Goal: Transaction & Acquisition: Purchase product/service

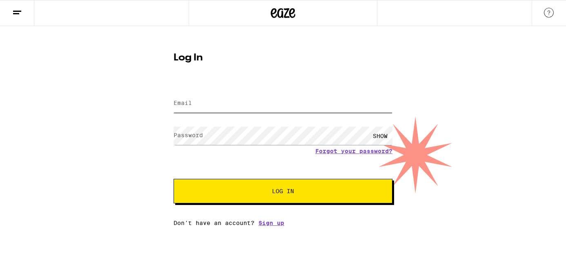
click at [192, 107] on input "Email" at bounding box center [283, 103] width 219 height 18
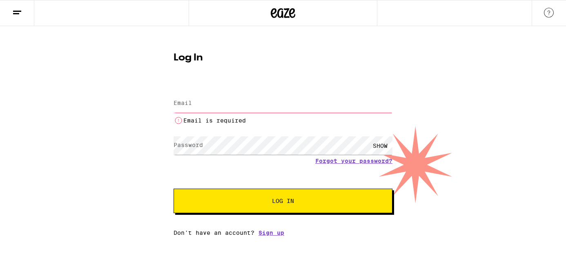
type input "alsal024@gmail.com"
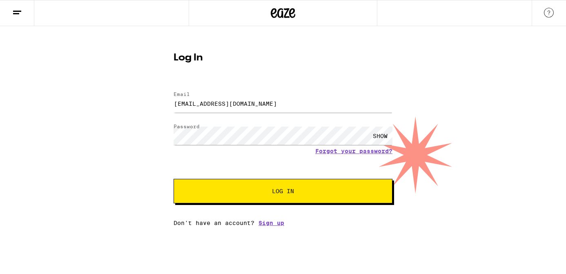
click at [293, 191] on span "Log In" at bounding box center [283, 191] width 22 height 6
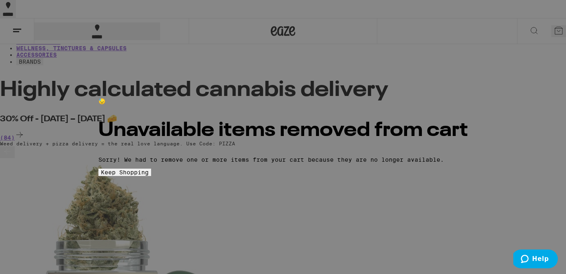
click at [149, 176] on span "Keep Shopping" at bounding box center [125, 172] width 48 height 7
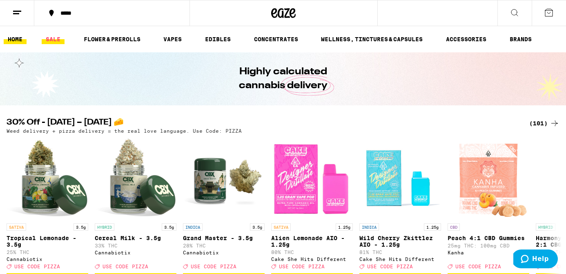
click at [45, 41] on link "SALE" at bounding box center [53, 39] width 23 height 10
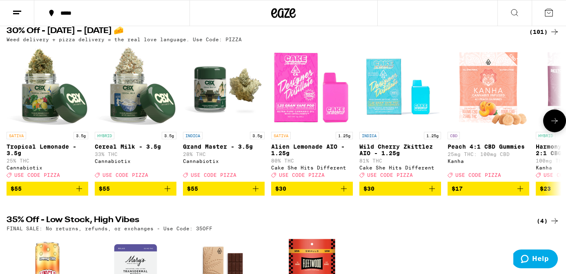
scroll to position [79, 0]
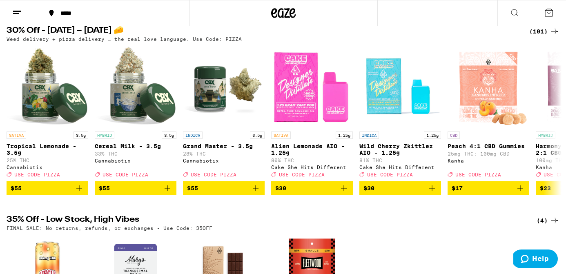
click at [546, 36] on div "(101)" at bounding box center [544, 32] width 30 height 10
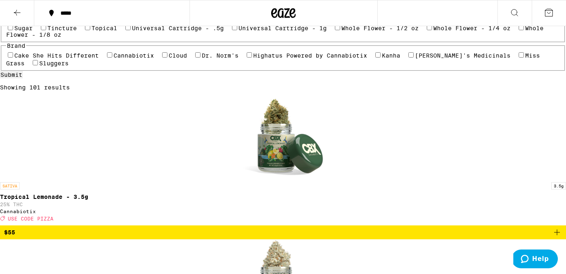
scroll to position [134, 0]
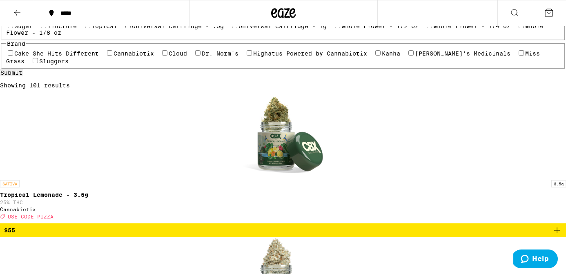
click at [305, 237] on img "Open page for Cereal Milk - 3.5g from Cannabiotix" at bounding box center [283, 278] width 82 height 82
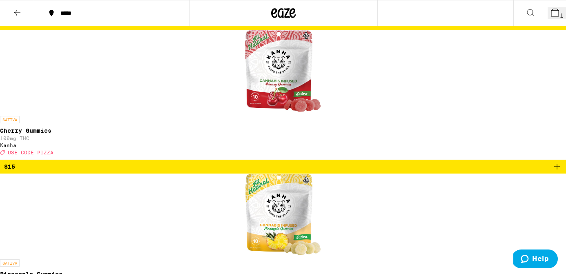
scroll to position [3890, 0]
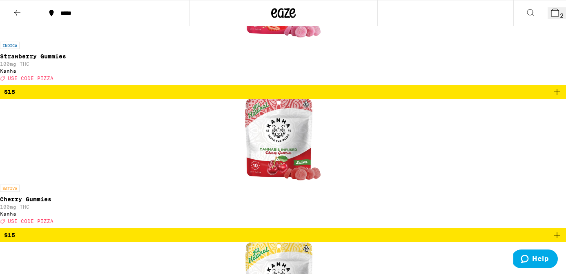
scroll to position [3864, 0]
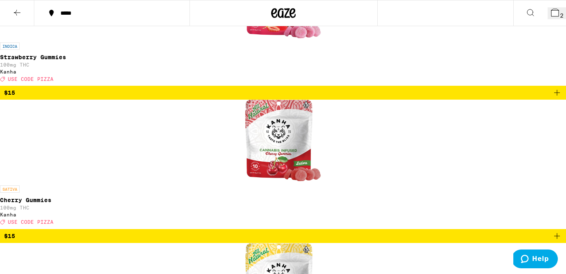
click at [555, 12] on button "2" at bounding box center [557, 13] width 18 height 12
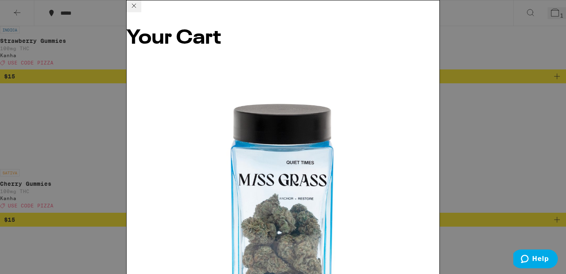
click at [139, 11] on icon at bounding box center [134, 6] width 10 height 10
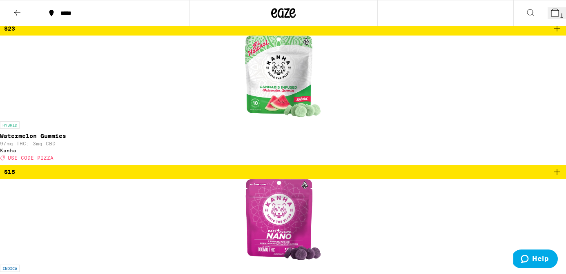
scroll to position [797, 0]
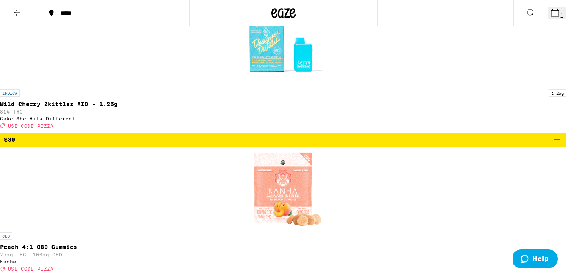
click at [71, 15] on div "*****" at bounding box center [116, 13] width 121 height 6
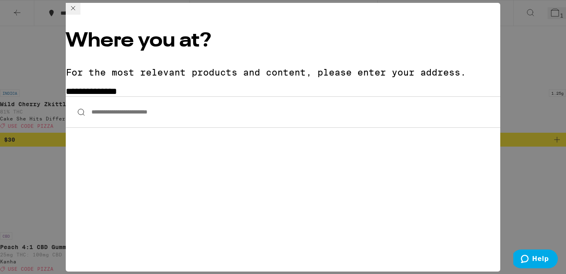
click at [130, 96] on input "**********" at bounding box center [283, 111] width 435 height 31
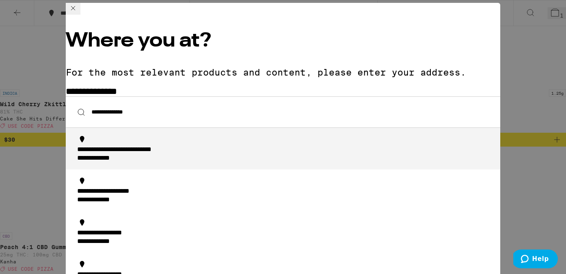
click at [132, 154] on div "**********" at bounding box center [104, 158] width 55 height 9
type input "**********"
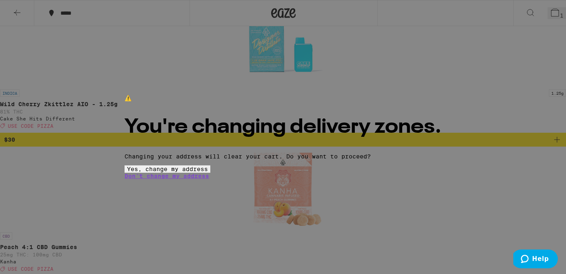
click at [210, 173] on button "Yes, change my address" at bounding box center [168, 168] width 86 height 7
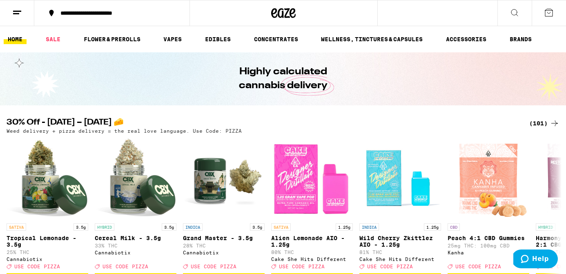
click at [540, 121] on div "(101)" at bounding box center [544, 123] width 30 height 10
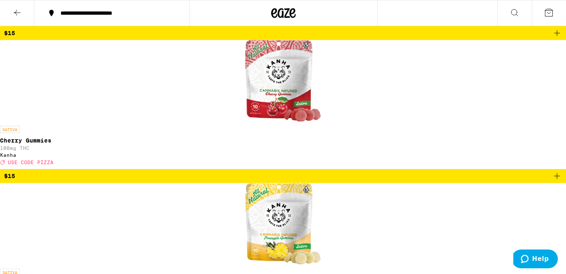
scroll to position [3897, 0]
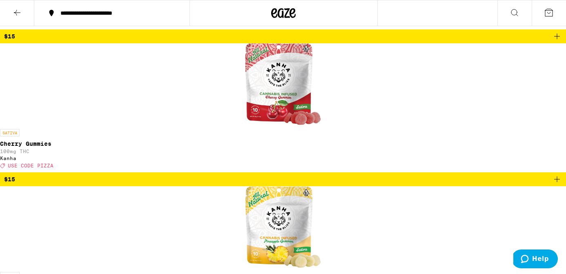
click at [550, 17] on icon at bounding box center [555, 13] width 10 height 10
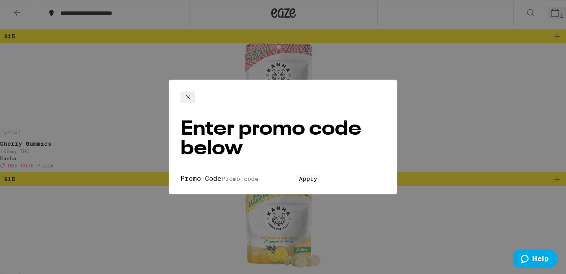
click at [246, 175] on input "Promo Code" at bounding box center [258, 178] width 75 height 7
type input "pizza"
click at [297, 175] on button "Apply" at bounding box center [308, 178] width 23 height 7
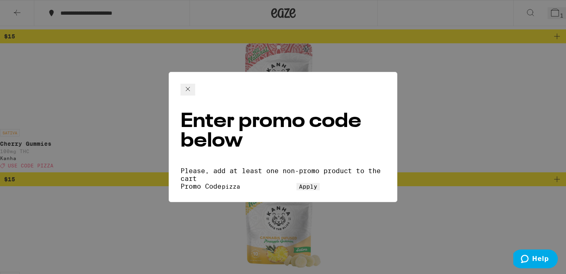
click at [299, 183] on span "Apply" at bounding box center [308, 186] width 18 height 7
click at [193, 91] on icon at bounding box center [188, 89] width 10 height 10
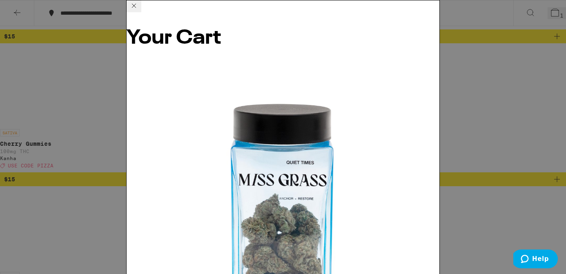
click at [136, 8] on icon at bounding box center [134, 6] width 4 height 4
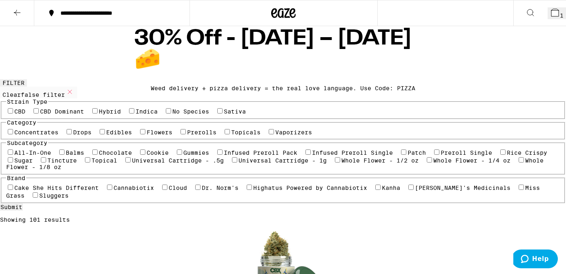
click at [22, 11] on icon at bounding box center [17, 13] width 10 height 10
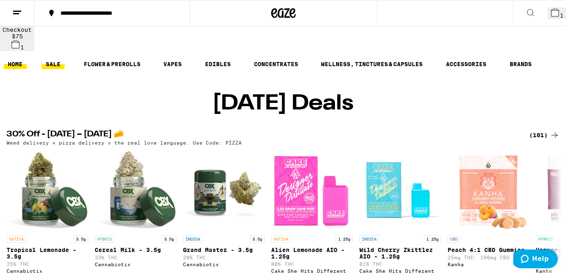
click at [14, 59] on link "HOME" at bounding box center [15, 64] width 23 height 10
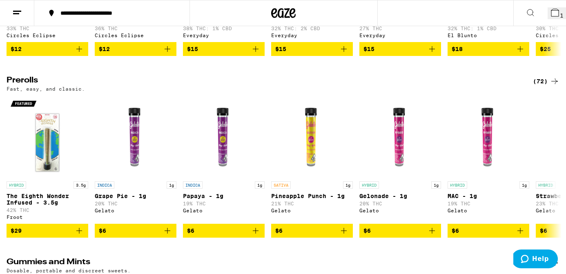
scroll to position [1821, 0]
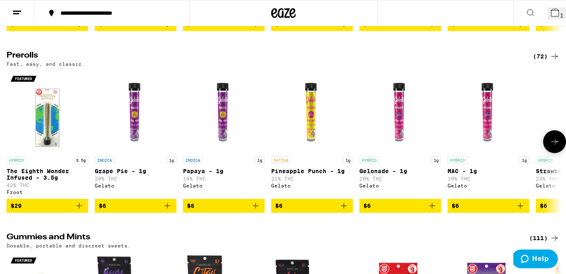
click at [555, 147] on icon at bounding box center [555, 142] width 10 height 10
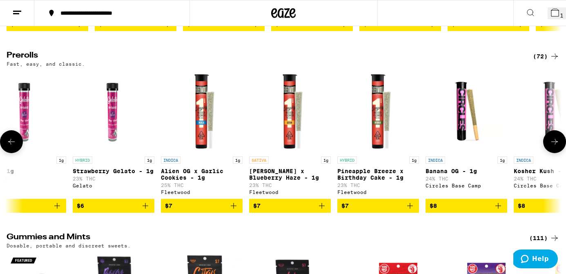
scroll to position [0, 464]
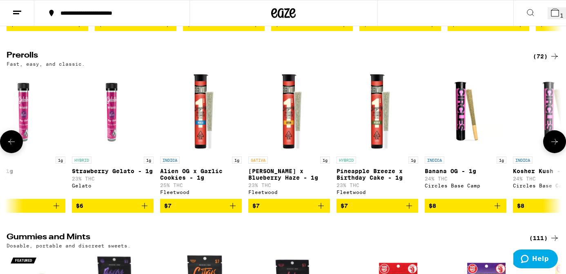
click at [555, 147] on icon at bounding box center [555, 142] width 10 height 10
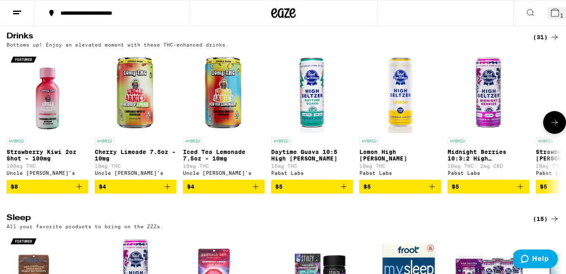
scroll to position [2410, 0]
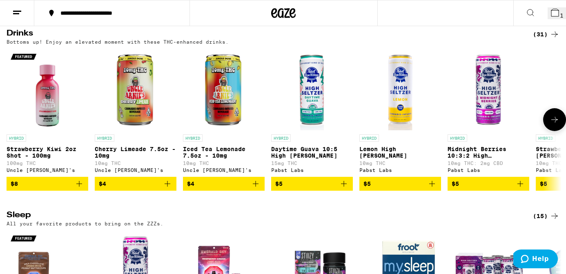
click at [167, 187] on icon "Add to bag" at bounding box center [168, 184] width 6 height 6
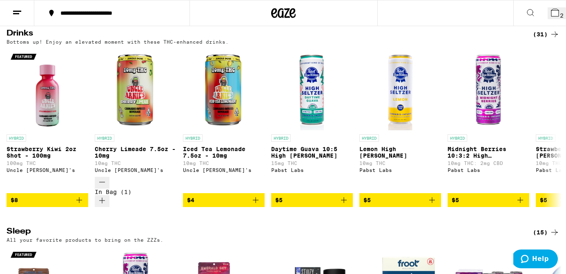
click at [549, 39] on div "(31)" at bounding box center [546, 34] width 27 height 10
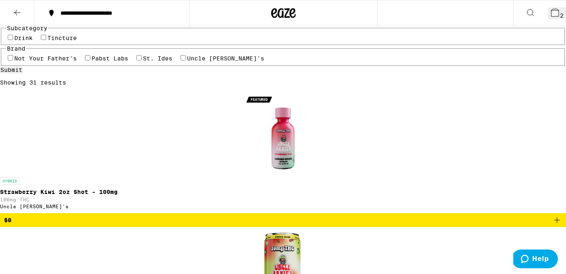
scroll to position [95, 0]
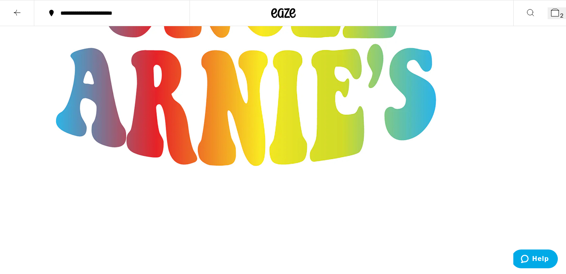
scroll to position [225, 0]
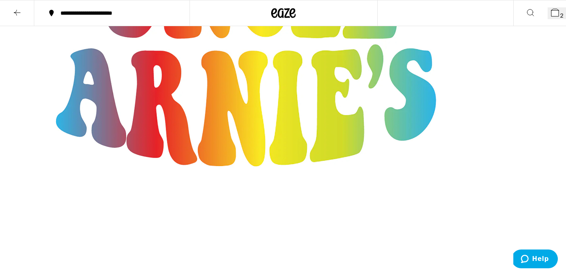
click at [548, 19] on button "2" at bounding box center [557, 13] width 18 height 12
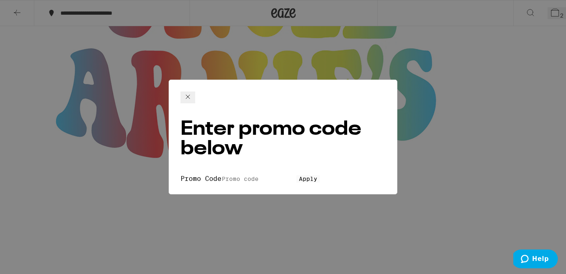
click at [249, 175] on input "Promo Code" at bounding box center [258, 178] width 75 height 7
type input "pizza"
click at [297, 175] on button "Apply" at bounding box center [308, 178] width 23 height 7
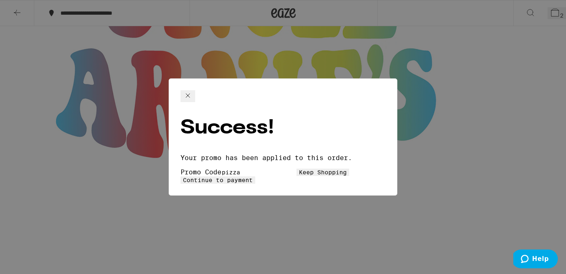
click at [255, 176] on button "Continue to payment" at bounding box center [218, 179] width 75 height 7
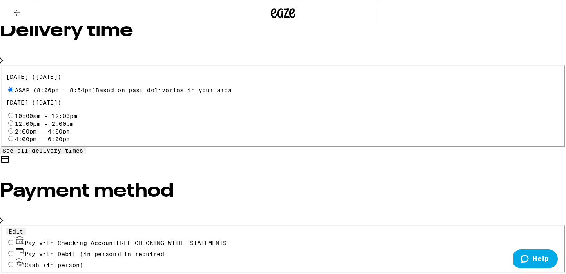
scroll to position [285, 0]
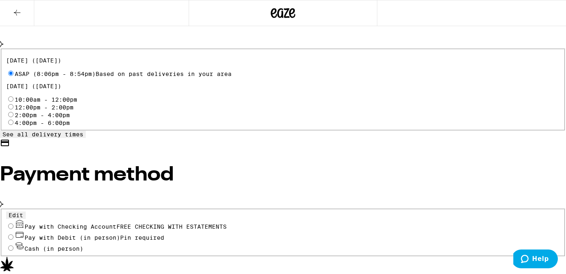
click at [13, 223] on input "Pay with Checking Account FREE CHECKING WITH ESTATEMENTS" at bounding box center [10, 225] width 5 height 5
radio input "true"
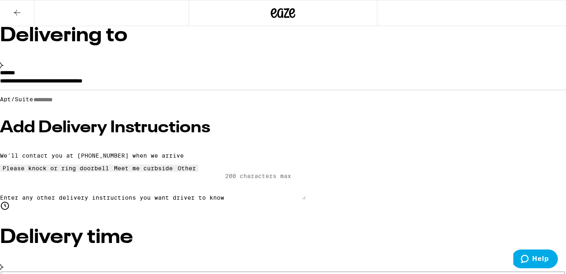
scroll to position [64, 0]
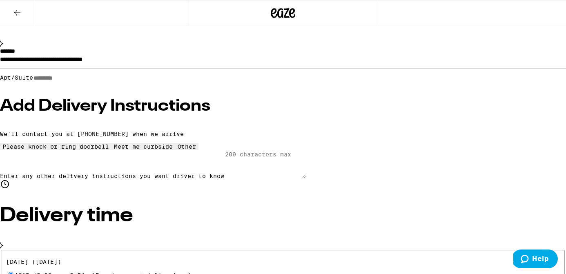
scroll to position [85, 0]
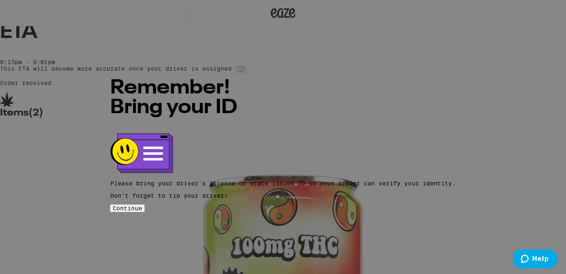
click at [145, 205] on button "Continue" at bounding box center [127, 208] width 34 height 7
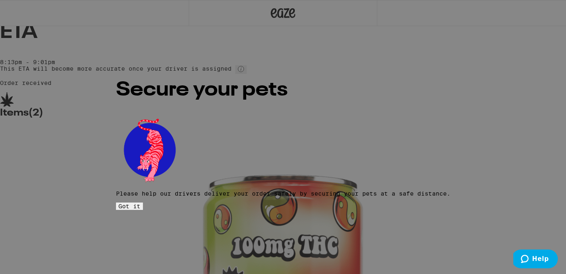
click at [140, 203] on span "Got it" at bounding box center [129, 206] width 22 height 7
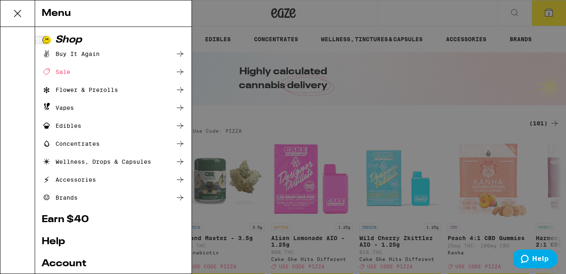
scroll to position [79, 0]
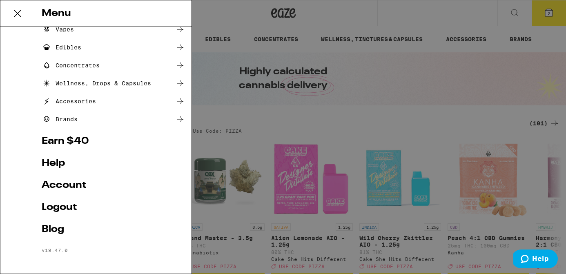
click at [64, 183] on link "Account" at bounding box center [113, 186] width 143 height 10
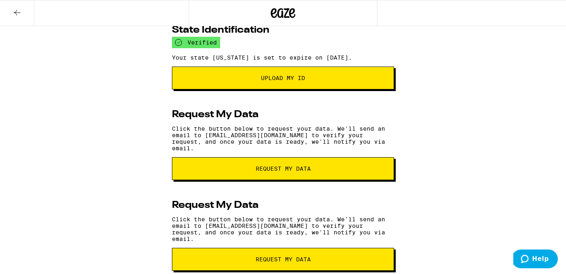
scroll to position [245, 0]
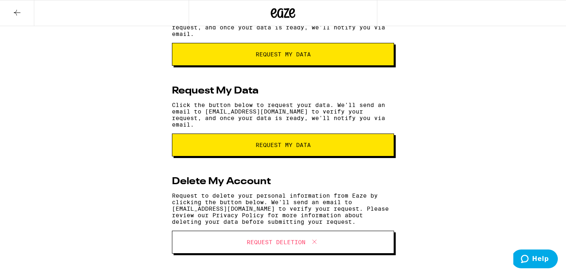
click at [16, 17] on button at bounding box center [17, 13] width 34 height 26
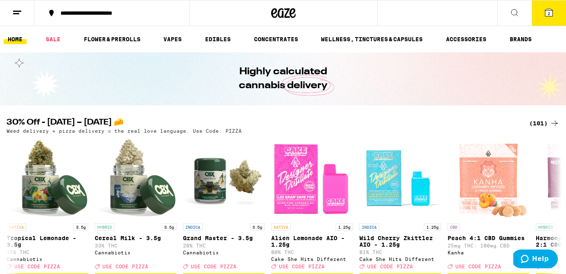
click at [20, 11] on line at bounding box center [17, 11] width 8 height 0
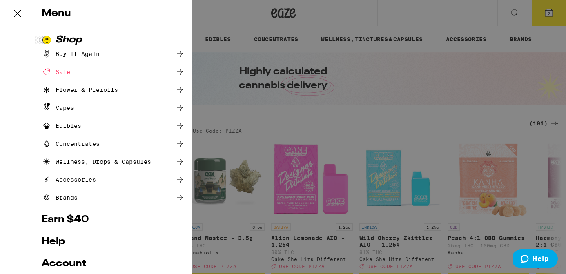
click at [71, 182] on div "Accessories" at bounding box center [69, 180] width 54 height 10
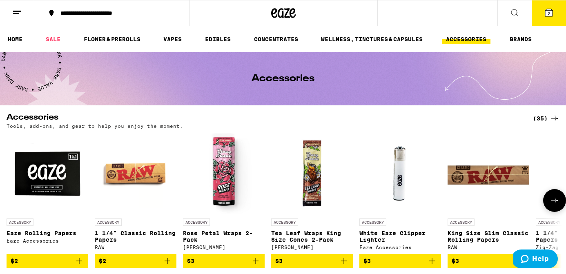
scroll to position [0, 0]
